Goal: Task Accomplishment & Management: Manage account settings

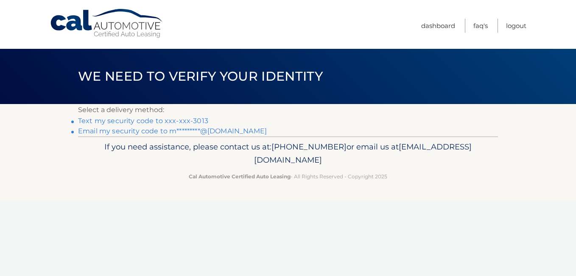
click at [135, 120] on link "Text my security code to xxx-xxx-3013" at bounding box center [143, 121] width 130 height 8
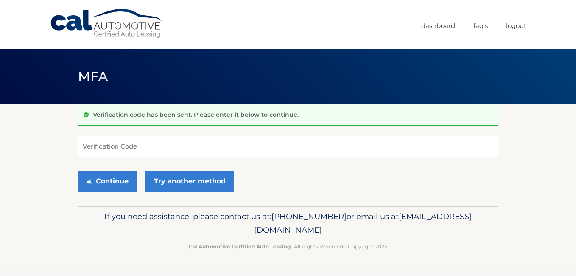
click at [135, 120] on div "Verification code has been sent. Please enter it below to continue." at bounding box center [288, 115] width 420 height 22
click at [122, 147] on input "Verification Code" at bounding box center [288, 146] width 420 height 21
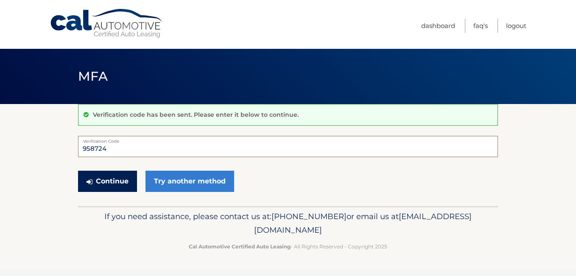
type input "958724"
click at [109, 179] on button "Continue" at bounding box center [107, 180] width 59 height 21
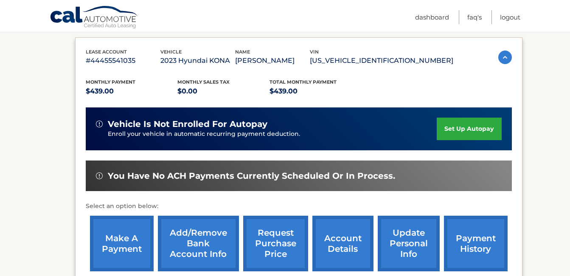
scroll to position [153, 0]
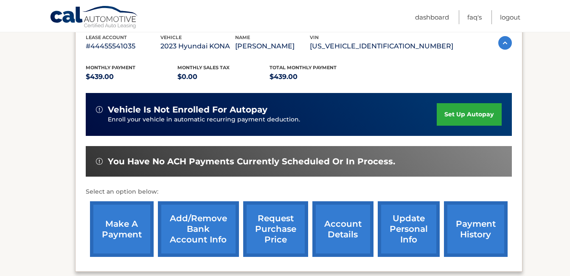
click at [118, 221] on link "make a payment" at bounding box center [122, 229] width 64 height 56
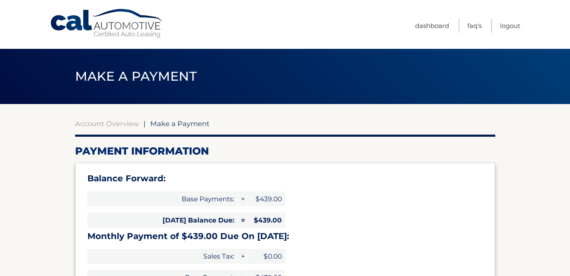
select select "YzU1ZDI3NDctNjliYS00NzFkLWIxNWItMzM0MjA4MGQwOWE5"
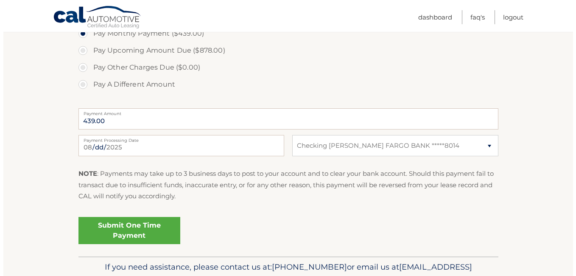
scroll to position [322, 0]
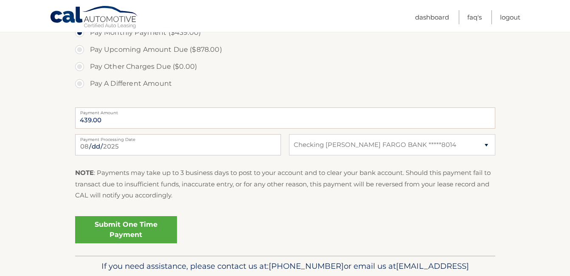
click at [118, 221] on link "Submit One Time Payment" at bounding box center [126, 229] width 102 height 27
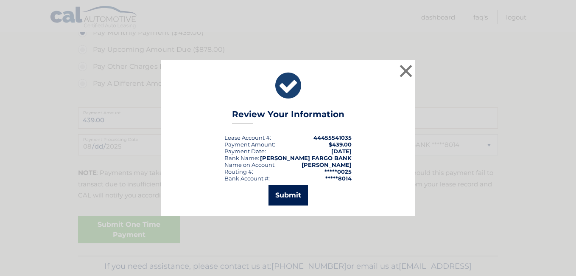
click at [291, 190] on button "Submit" at bounding box center [287, 195] width 39 height 20
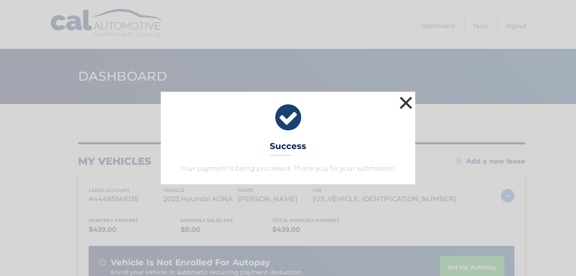
click at [404, 97] on button "×" at bounding box center [405, 102] width 17 height 17
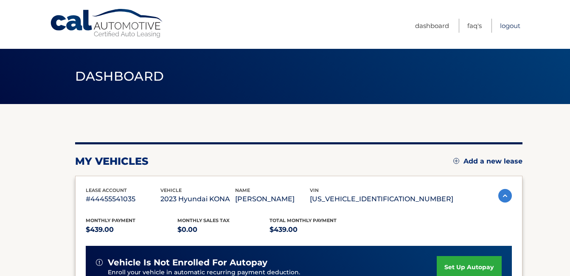
click at [505, 24] on link "Logout" at bounding box center [510, 26] width 20 height 14
